Goal: Check status: Check status

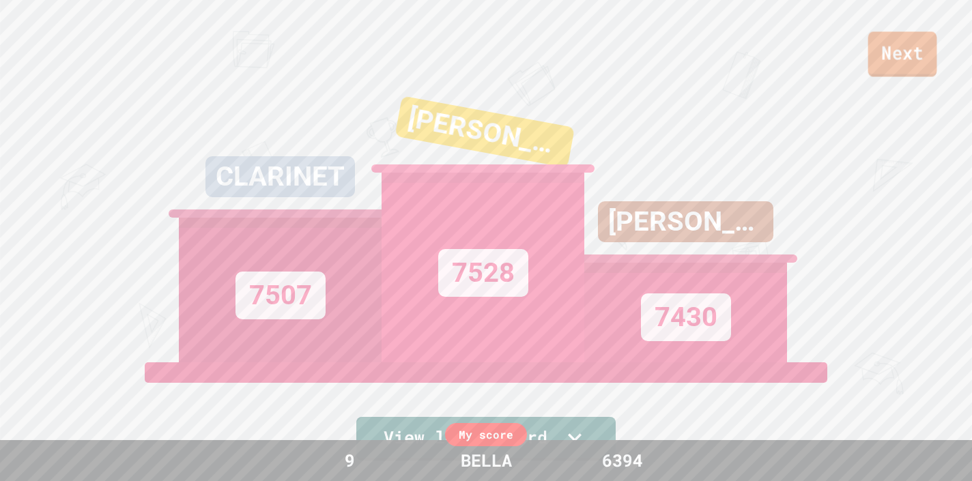
click at [904, 43] on link "Next" at bounding box center [902, 53] width 69 height 45
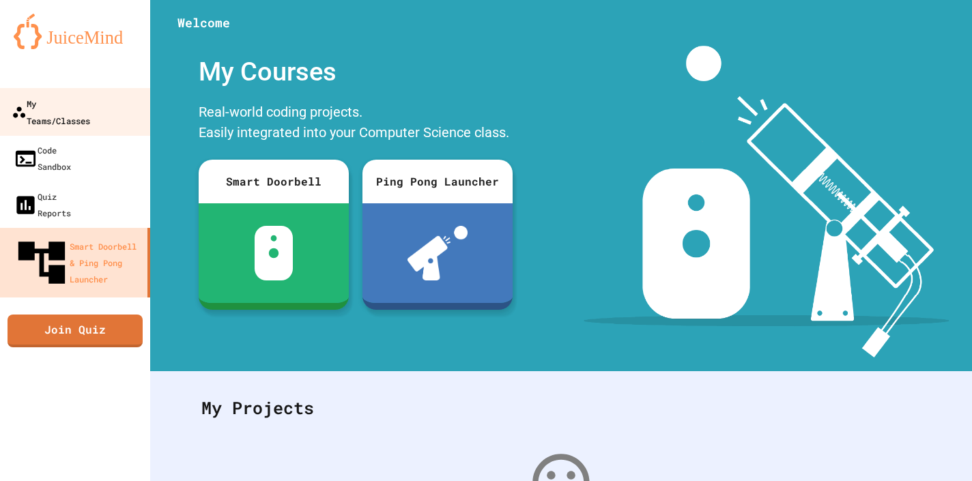
click at [90, 109] on div "My Teams/Classes" at bounding box center [51, 111] width 78 height 33
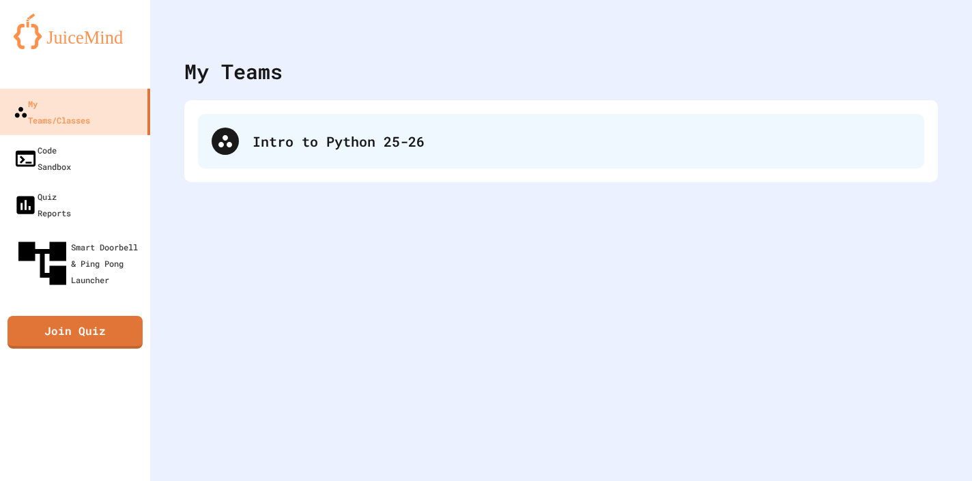
click at [246, 124] on div "Intro to Python 25-26" at bounding box center [561, 141] width 726 height 55
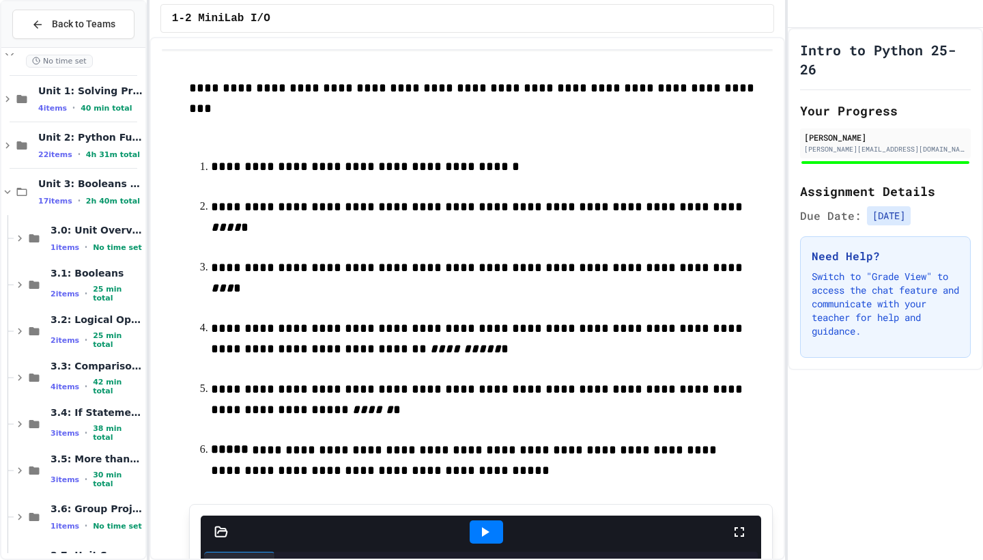
scroll to position [65, 0]
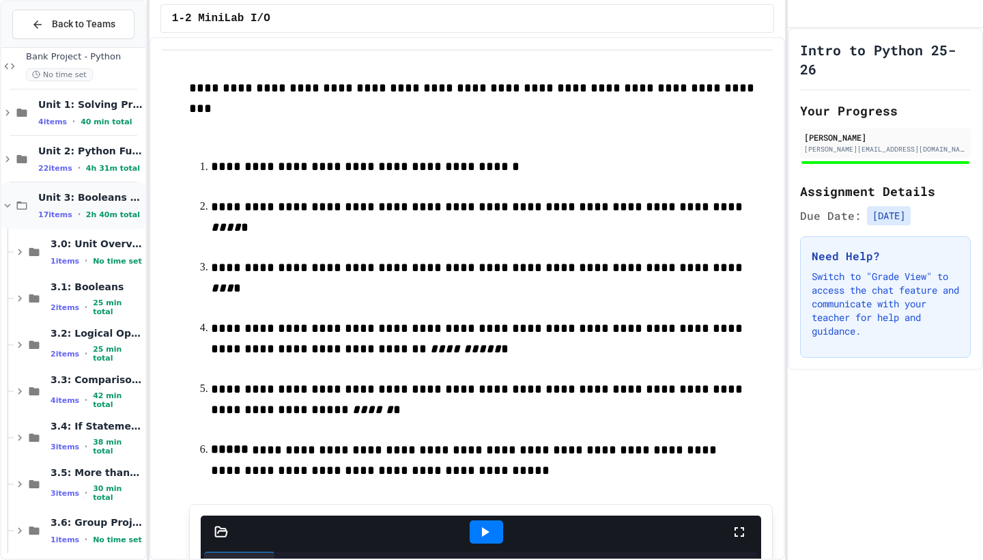
click at [27, 207] on icon at bounding box center [22, 205] width 10 height 8
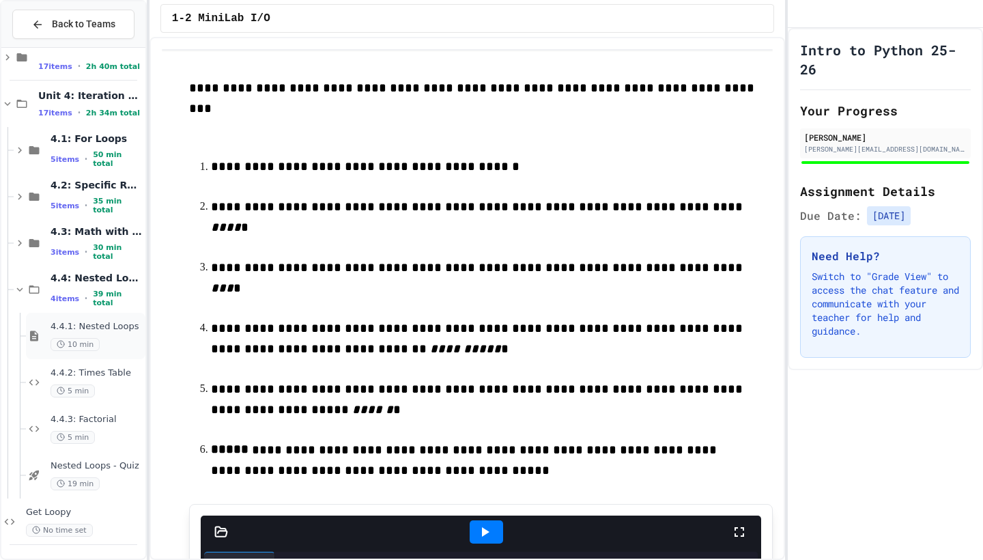
scroll to position [213, 0]
click at [83, 480] on div "Get Loopy No time set" at bounding box center [84, 521] width 117 height 30
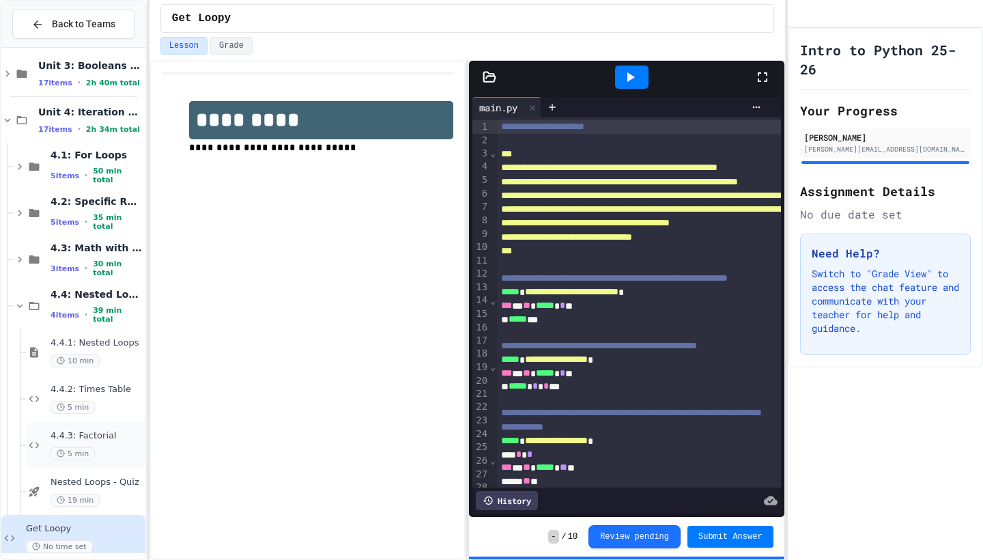
click at [102, 444] on div "4.4.3: Factorial 5 min" at bounding box center [96, 445] width 92 height 30
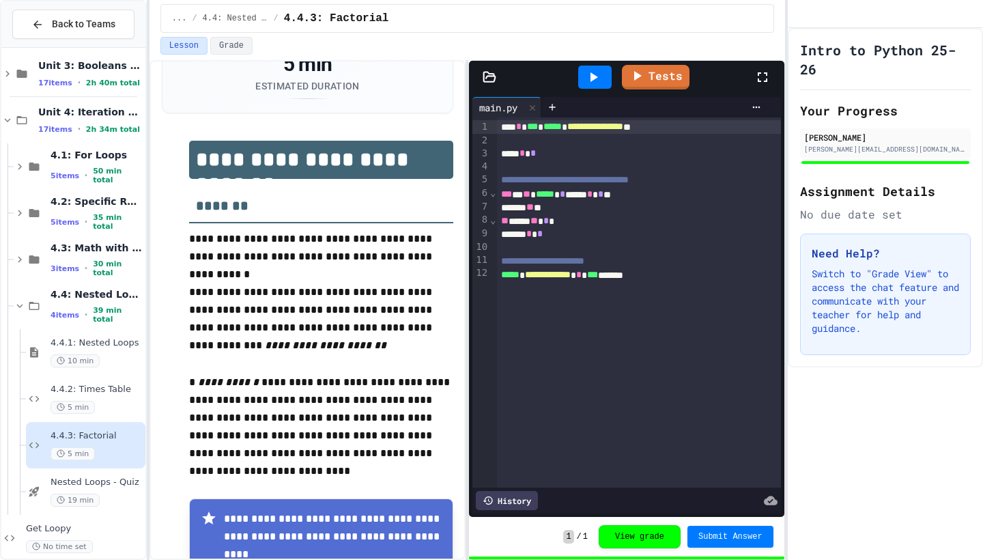
scroll to position [91, 0]
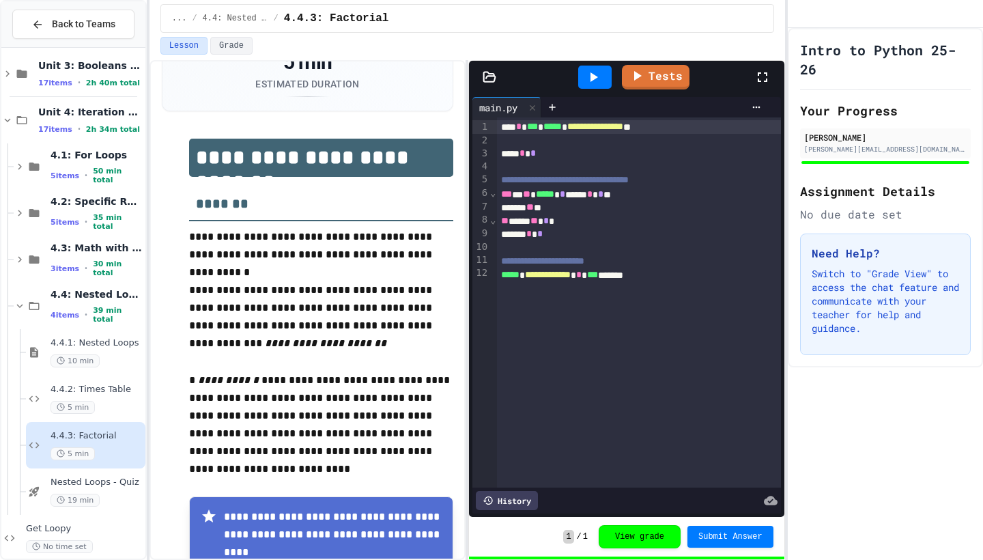
click at [594, 70] on icon at bounding box center [593, 77] width 16 height 16
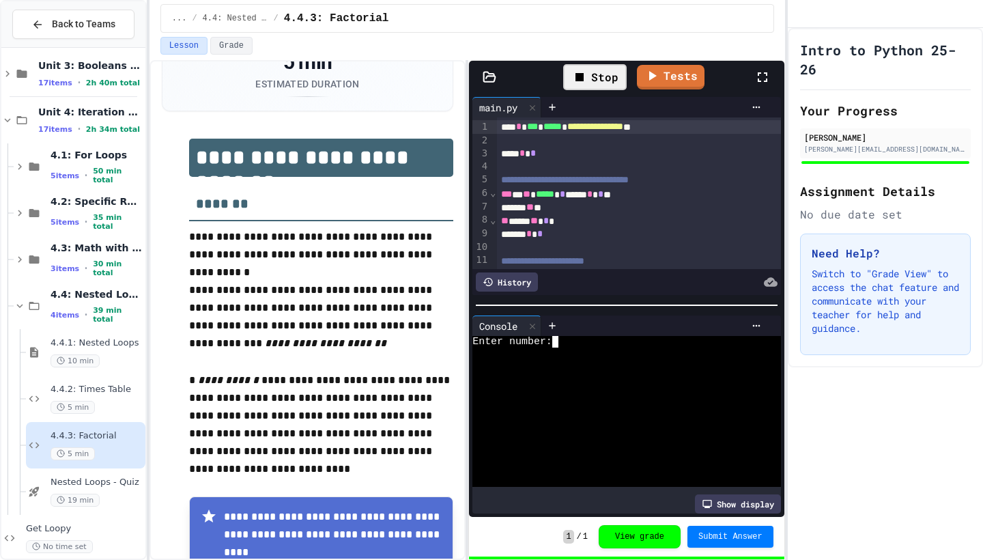
click at [558, 351] on div at bounding box center [619, 353] width 295 height 12
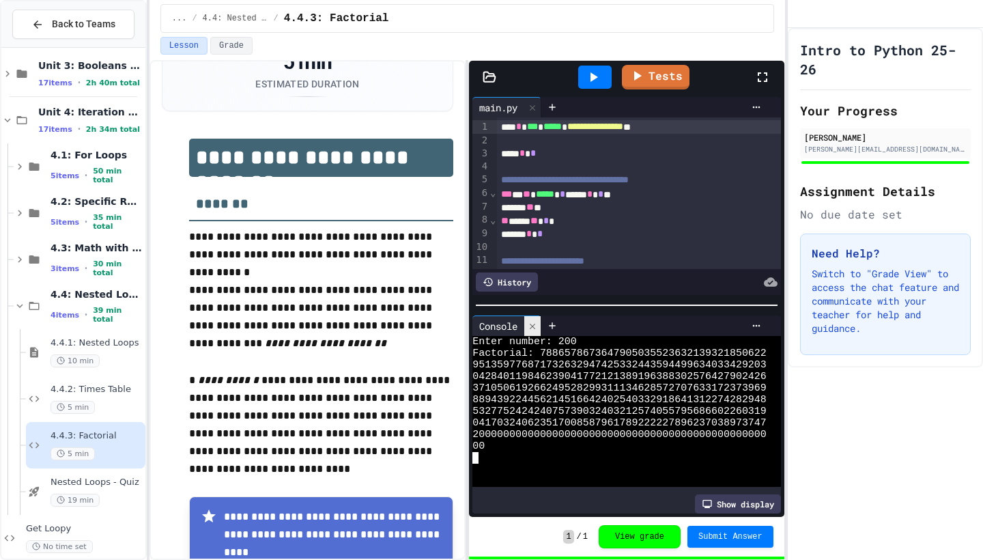
click at [535, 325] on icon at bounding box center [532, 325] width 5 height 5
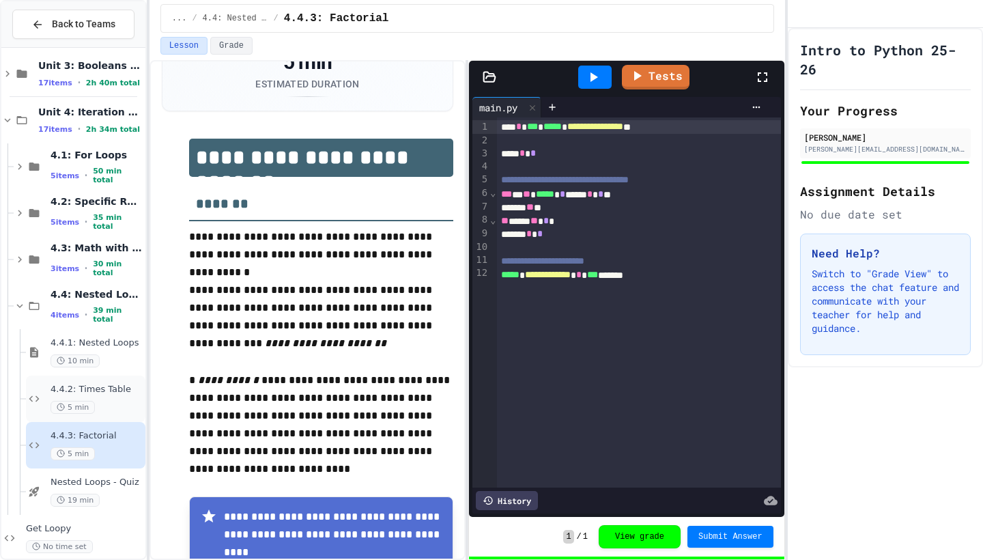
click at [108, 399] on div "4.4.2: Times Table 5 min" at bounding box center [96, 399] width 92 height 30
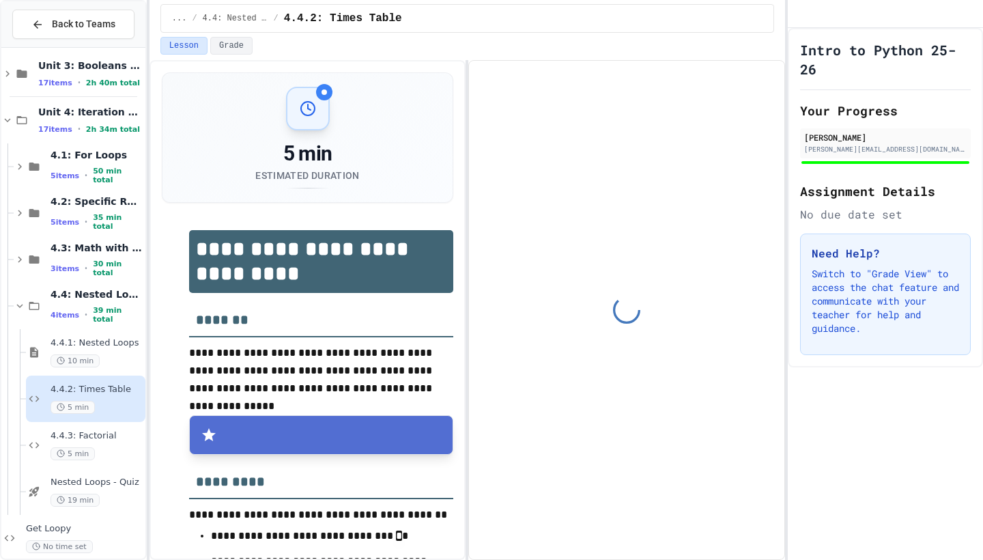
scroll to position [114, 0]
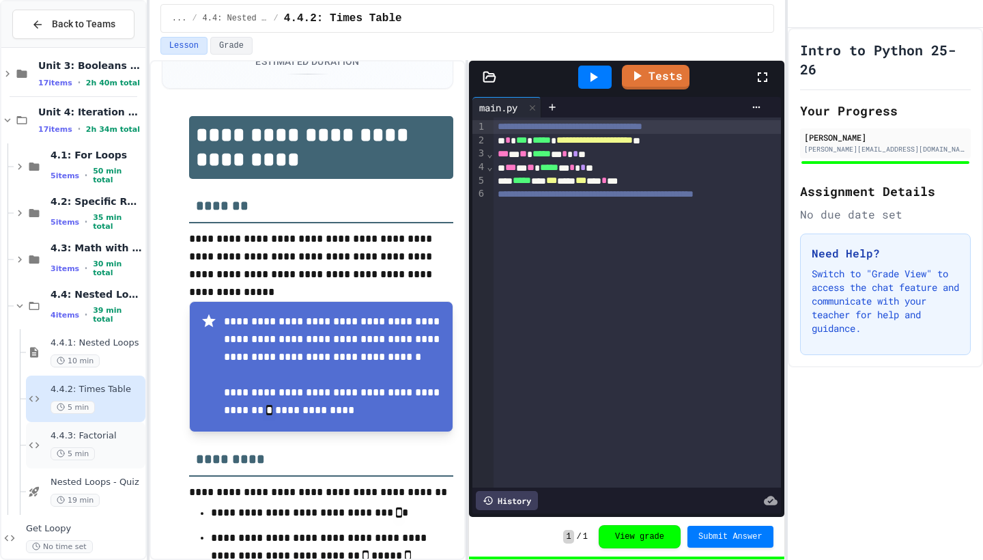
click at [98, 443] on div "4.4.3: Factorial 5 min" at bounding box center [96, 445] width 92 height 30
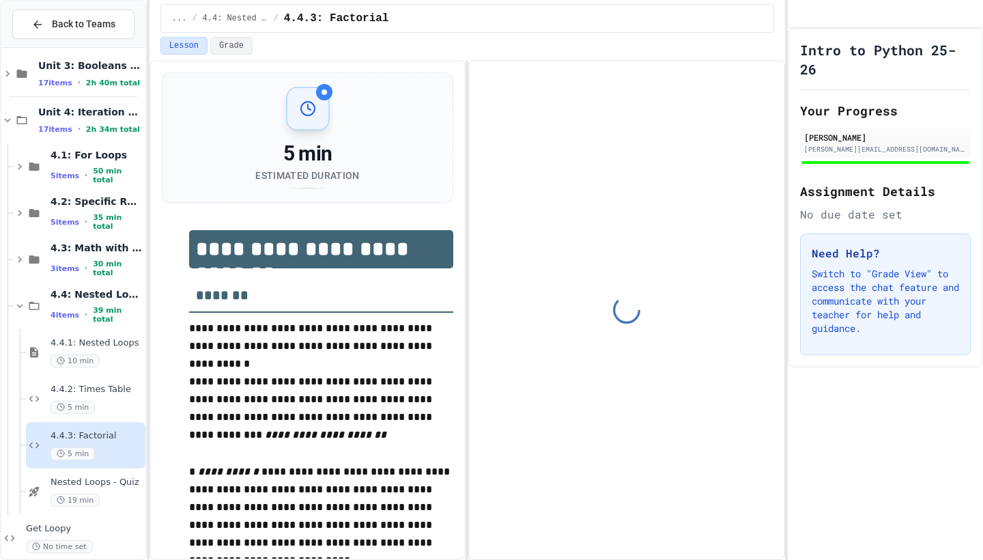
scroll to position [89, 0]
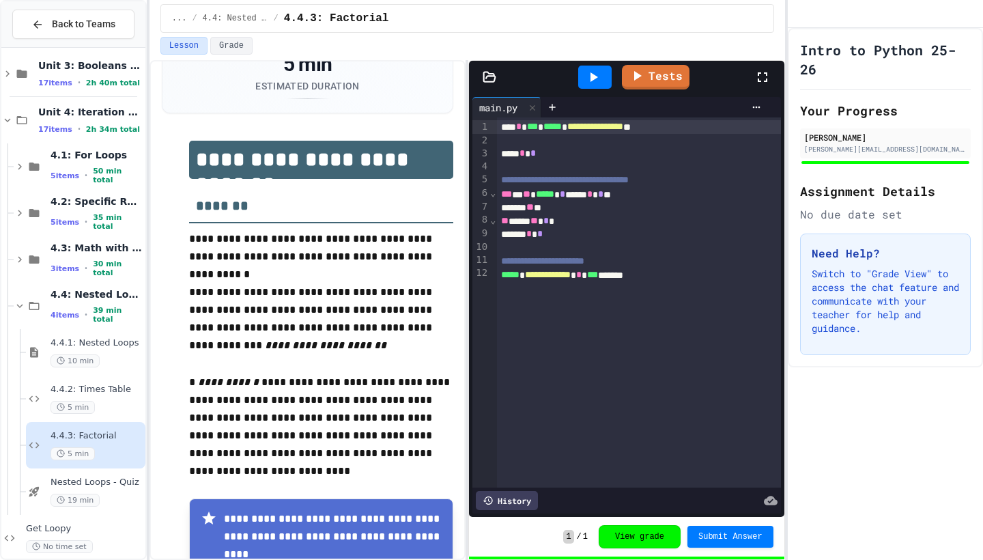
click at [633, 480] on button "View grade" at bounding box center [639, 536] width 82 height 23
